Goal: Book appointment/travel/reservation

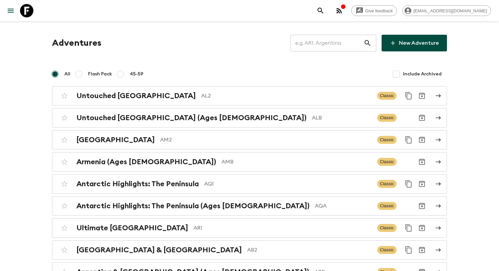
click at [318, 50] on input "text" at bounding box center [327, 43] width 73 height 19
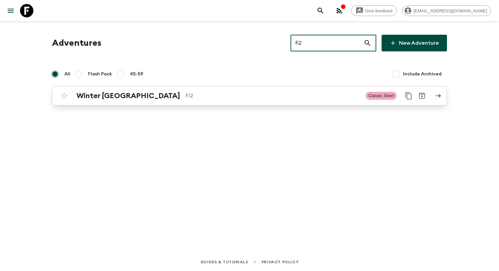
type input "fi2"
click at [227, 100] on div "Winter [GEOGRAPHIC_DATA] FI2" at bounding box center [218, 95] width 284 height 9
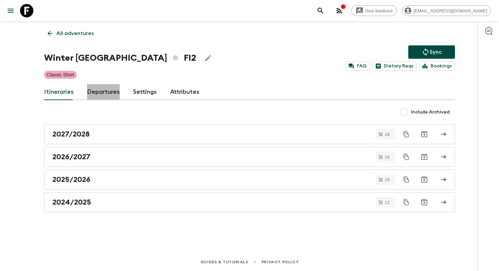
click at [109, 90] on link "Departures" at bounding box center [103, 92] width 33 height 16
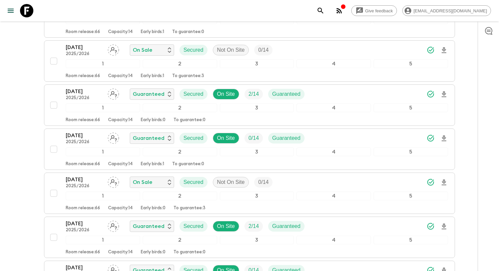
scroll to position [506, 0]
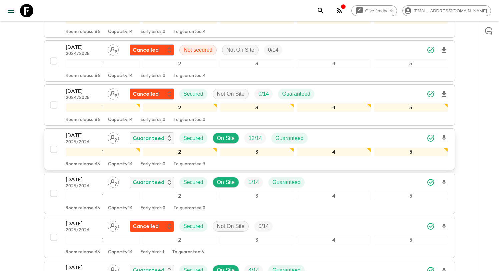
click at [351, 134] on div "[DATE] 2025/2026 Guaranteed Secured On Site 12 / 14 Guaranteed" at bounding box center [257, 137] width 382 height 13
